Goal: Information Seeking & Learning: Learn about a topic

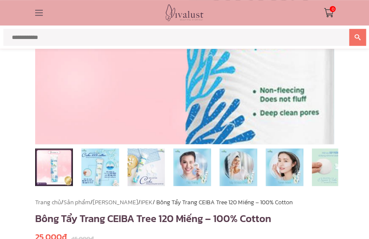
scroll to position [213, 0]
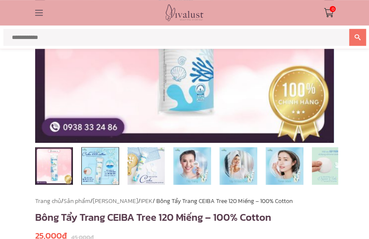
click at [105, 167] on img at bounding box center [100, 166] width 38 height 38
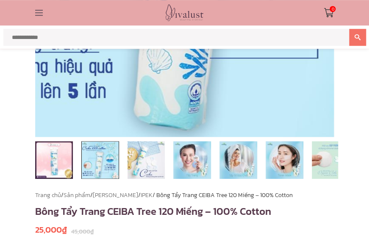
scroll to position [219, 0]
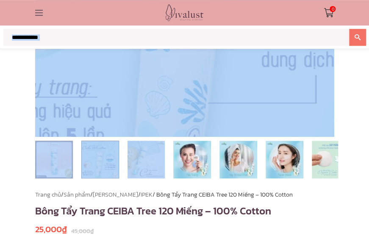
drag, startPoint x: 144, startPoint y: 180, endPoint x: 182, endPoint y: 41, distance: 143.4
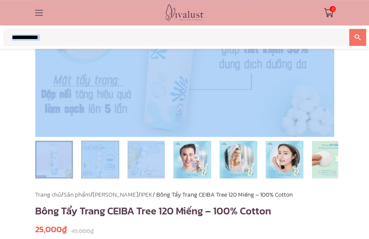
click at [182, 41] on input "text" at bounding box center [176, 37] width 346 height 17
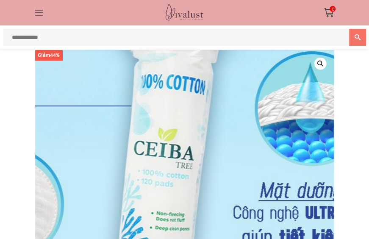
scroll to position [0, 0]
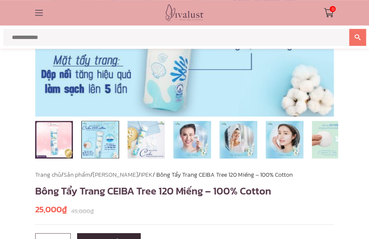
scroll to position [268, 0]
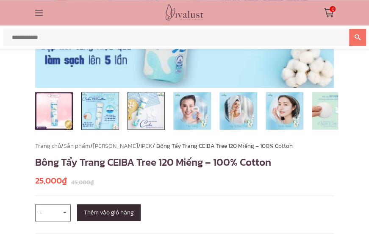
click at [142, 113] on img at bounding box center [146, 111] width 38 height 38
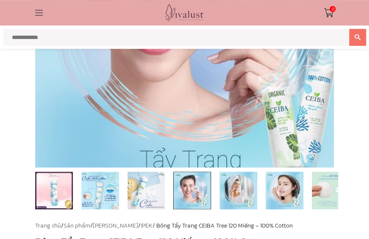
scroll to position [189, 0]
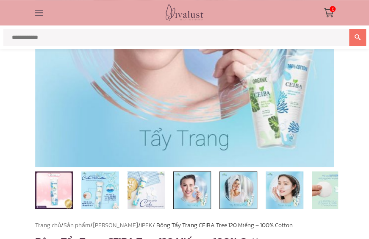
click at [234, 196] on img at bounding box center [238, 190] width 38 height 38
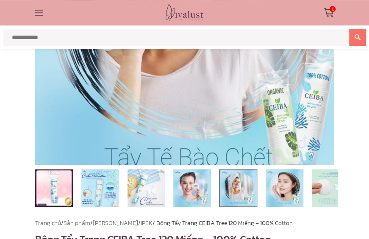
scroll to position [192, 0]
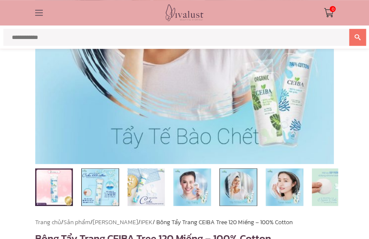
click at [83, 183] on img at bounding box center [100, 187] width 38 height 38
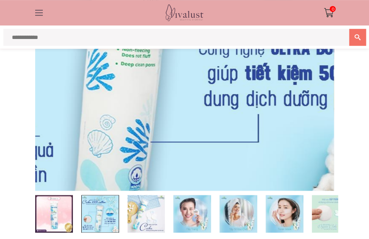
scroll to position [165, 0]
